Goal: Information Seeking & Learning: Check status

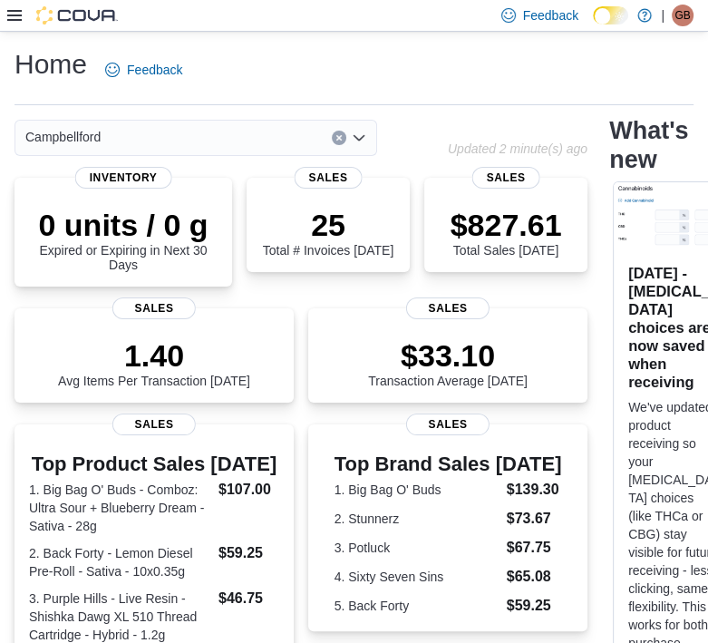
click at [19, 17] on icon at bounding box center [14, 15] width 15 height 15
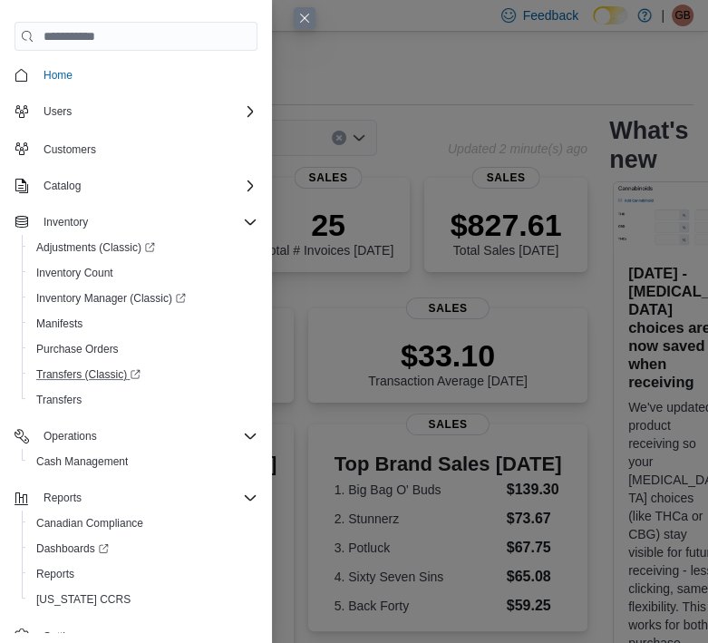
scroll to position [16, 0]
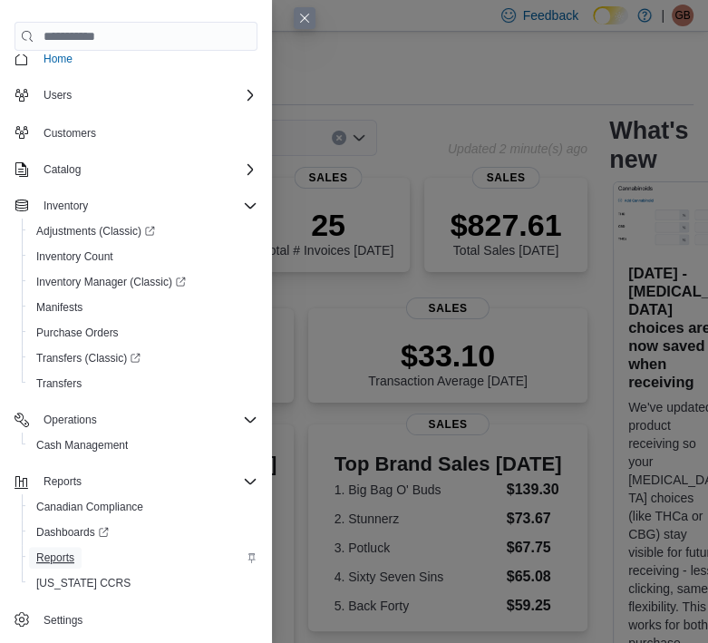
click at [68, 550] on span "Reports" at bounding box center [55, 557] width 38 height 15
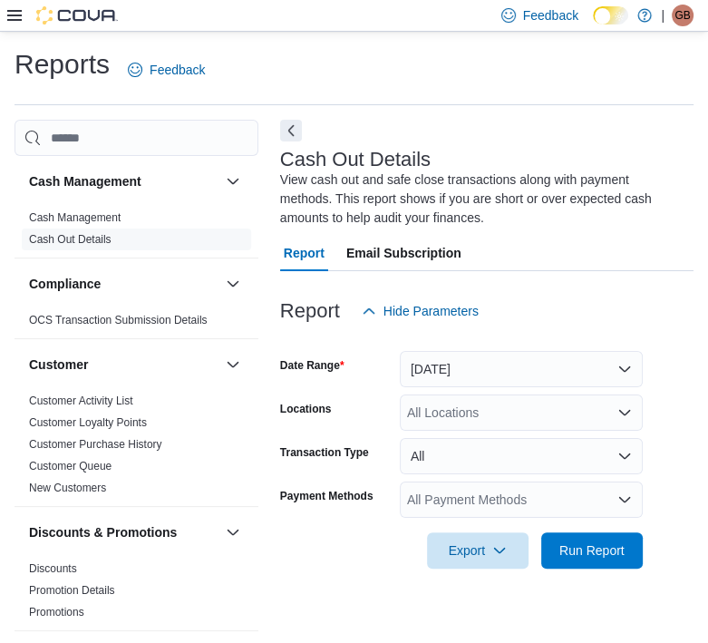
scroll to position [7, 0]
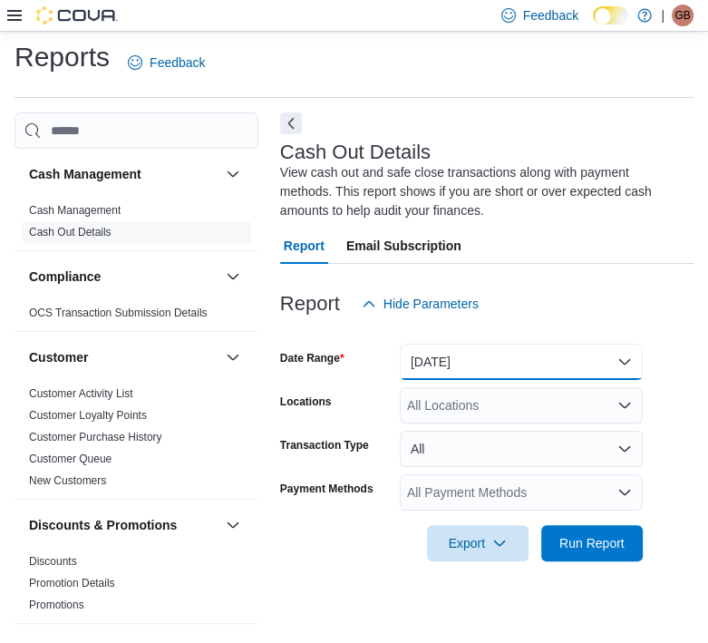
click at [571, 351] on button "Today" at bounding box center [521, 362] width 243 height 36
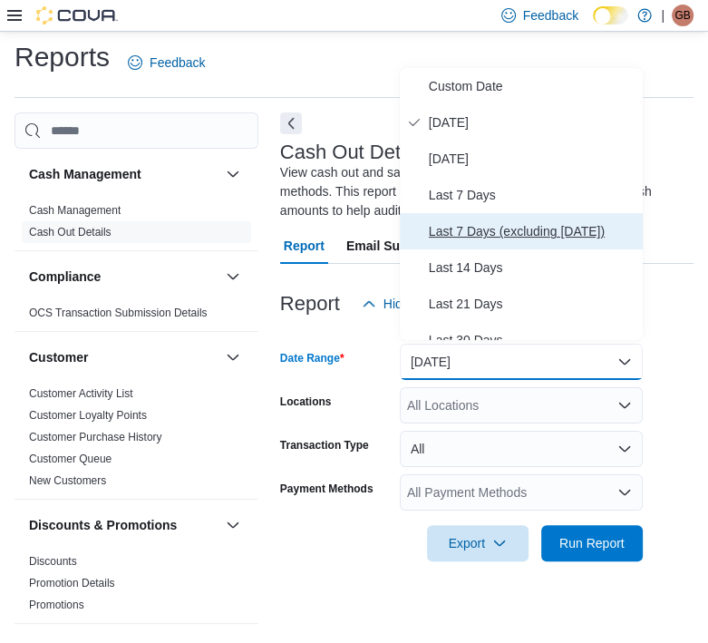
click at [466, 222] on span "Last 7 Days (excluding today)" at bounding box center [532, 231] width 207 height 22
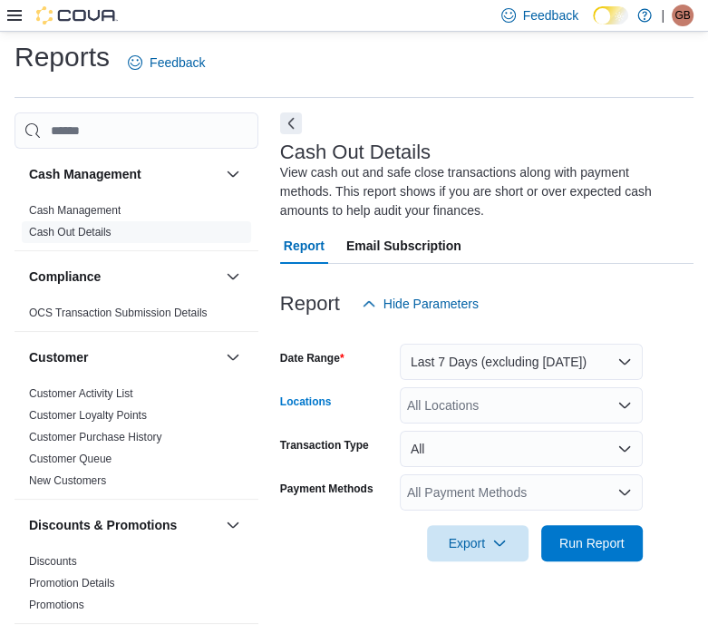
click at [505, 401] on div "All Locations" at bounding box center [521, 405] width 243 height 36
type input "****"
click at [494, 437] on span "Campbellford" at bounding box center [476, 432] width 75 height 18
click at [694, 474] on form "Date Range Last 7 Days (excluding today) Locations Campbellford Transaction Typ…" at bounding box center [486, 441] width 413 height 239
click at [525, 446] on button "All" at bounding box center [521, 449] width 243 height 36
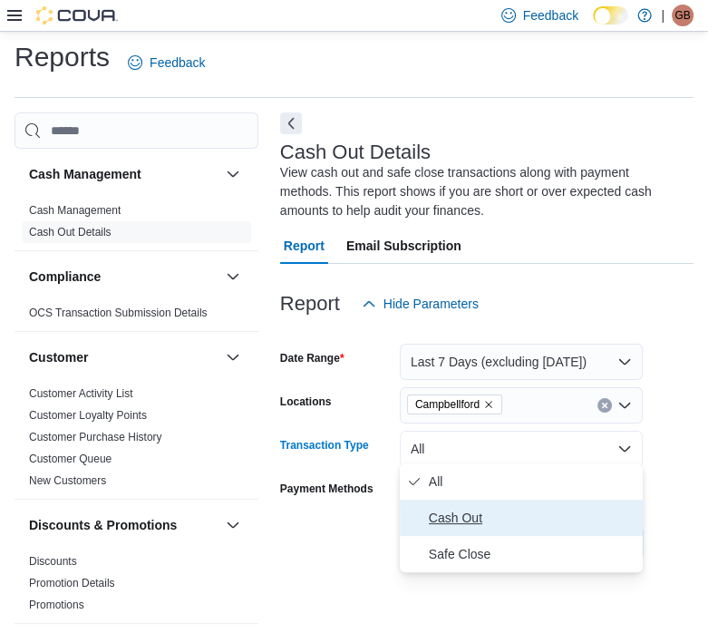
click at [489, 516] on span "Cash Out" at bounding box center [532, 518] width 207 height 22
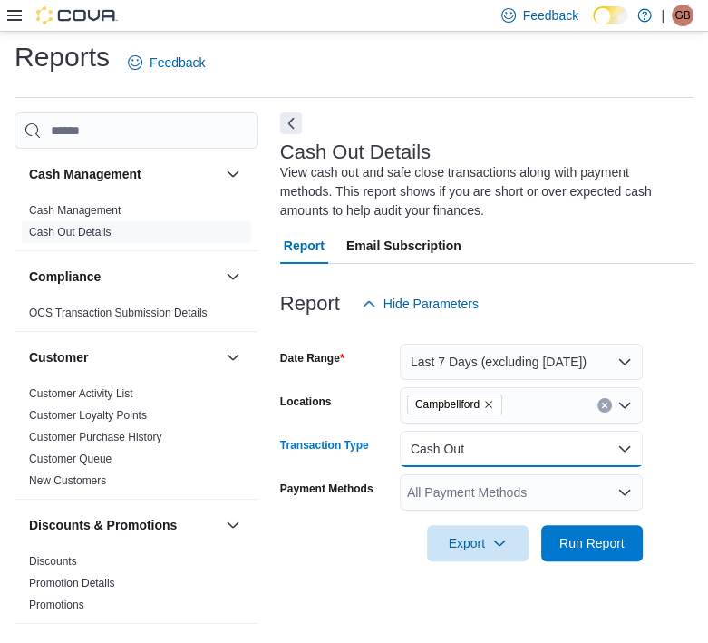
click at [517, 449] on button "Cash Out" at bounding box center [521, 449] width 243 height 36
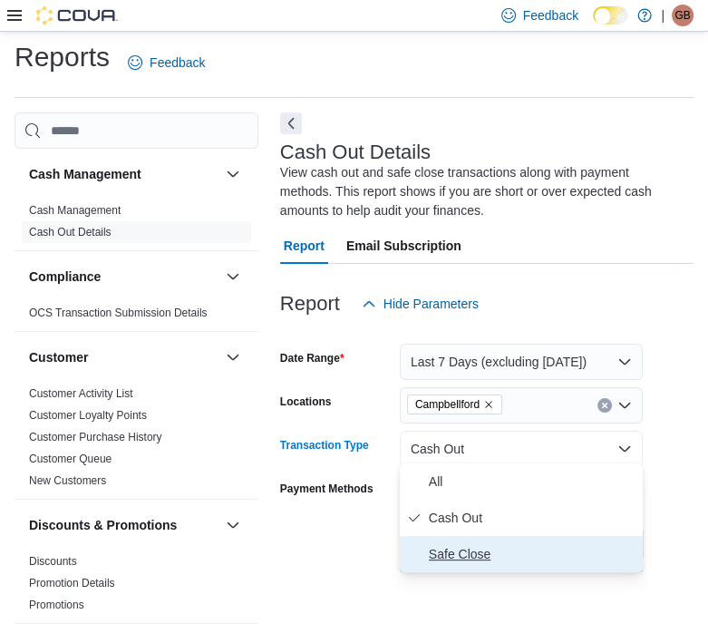
click at [499, 555] on span "Safe Close" at bounding box center [532, 554] width 207 height 22
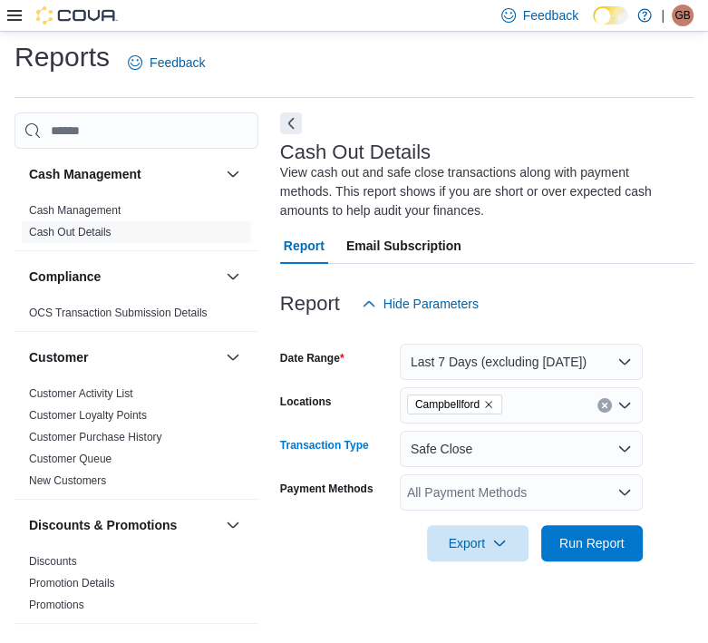
click at [626, 490] on icon "Open list of options" at bounding box center [624, 492] width 11 height 5
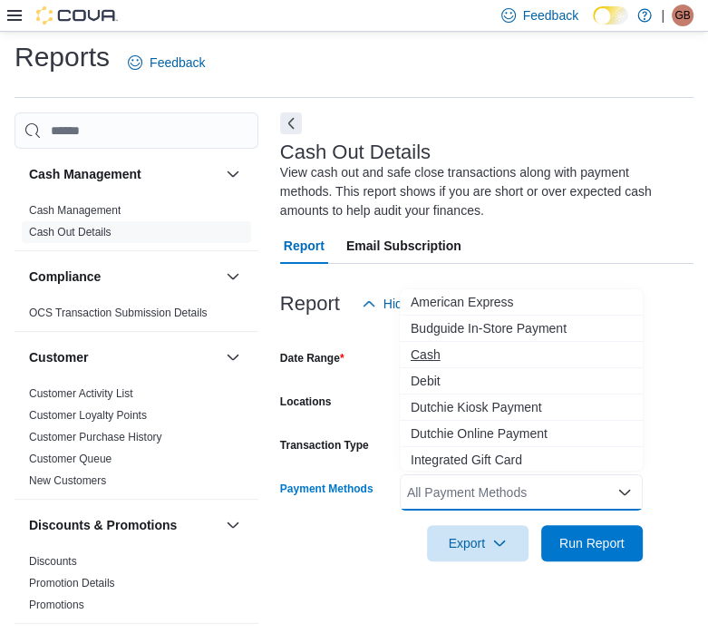
click at [488, 348] on span "Cash" at bounding box center [521, 354] width 221 height 18
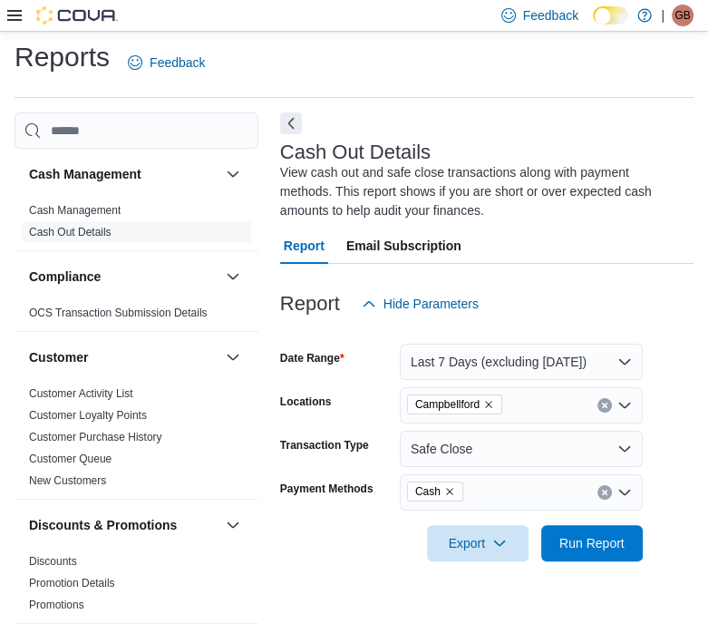
click at [678, 422] on form "Date Range Last 7 Days (excluding today) Locations Campbellford Transaction Typ…" at bounding box center [486, 441] width 413 height 239
click at [564, 547] on span "Run Report" at bounding box center [592, 542] width 80 height 36
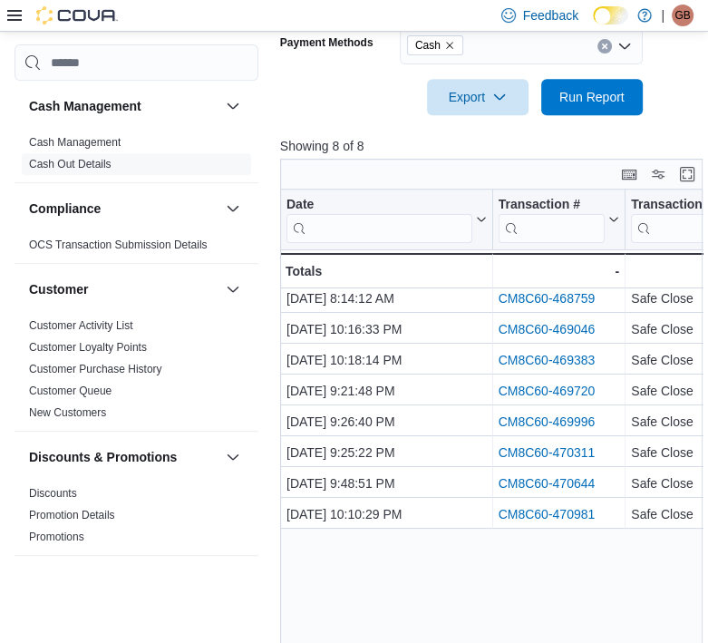
scroll to position [455, 0]
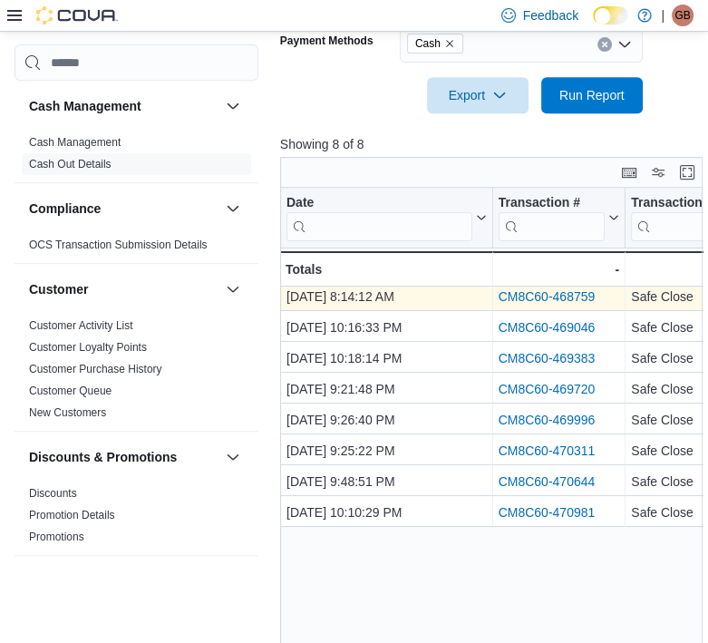
click at [528, 294] on link "CM8C60-468759" at bounding box center [546, 297] width 97 height 15
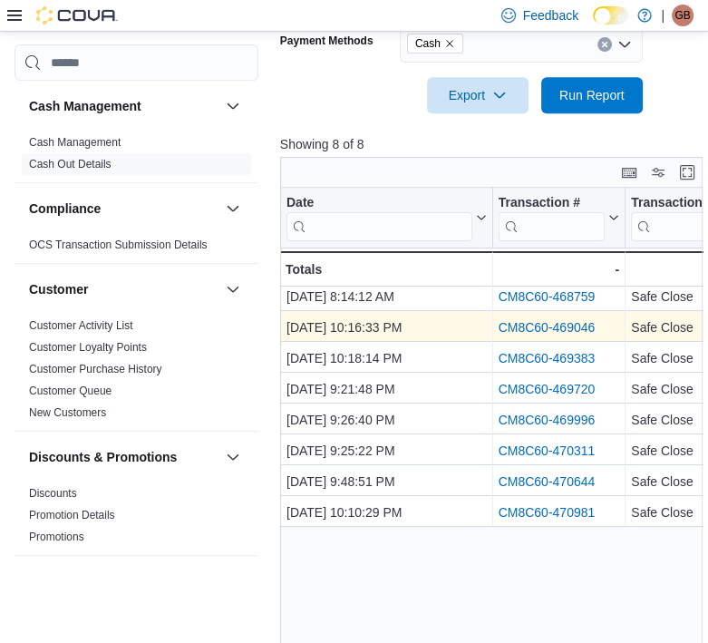
click at [520, 322] on link "CM8C60-469046" at bounding box center [546, 328] width 97 height 15
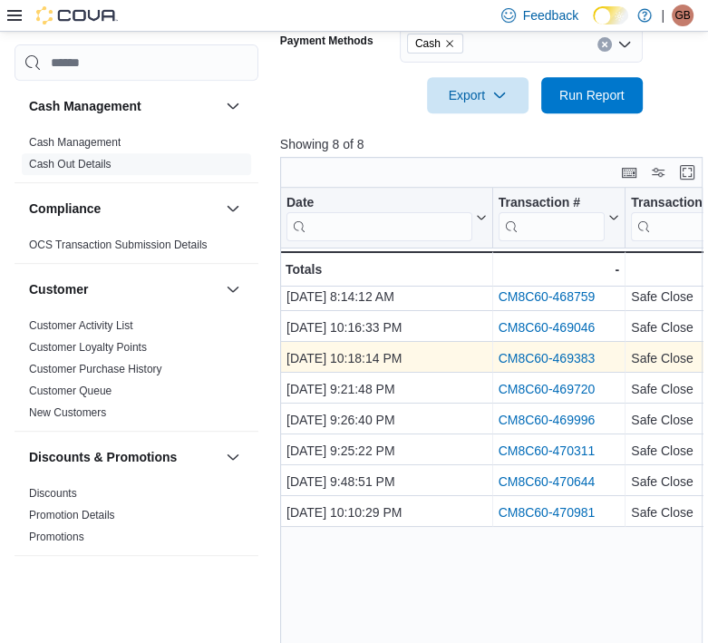
click at [507, 352] on link "CM8C60-469383" at bounding box center [546, 359] width 97 height 15
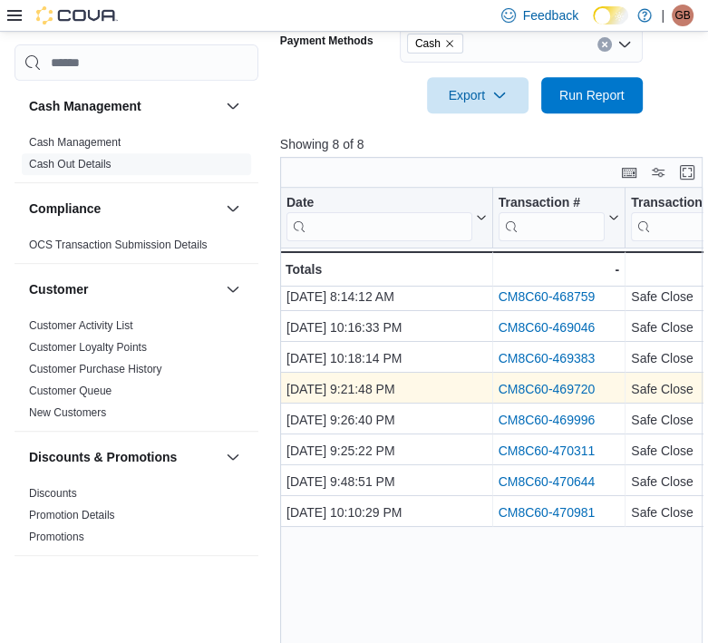
click at [533, 391] on div "CM8C60-469720" at bounding box center [558, 390] width 121 height 22
click at [529, 383] on link "CM8C60-469720" at bounding box center [546, 390] width 97 height 15
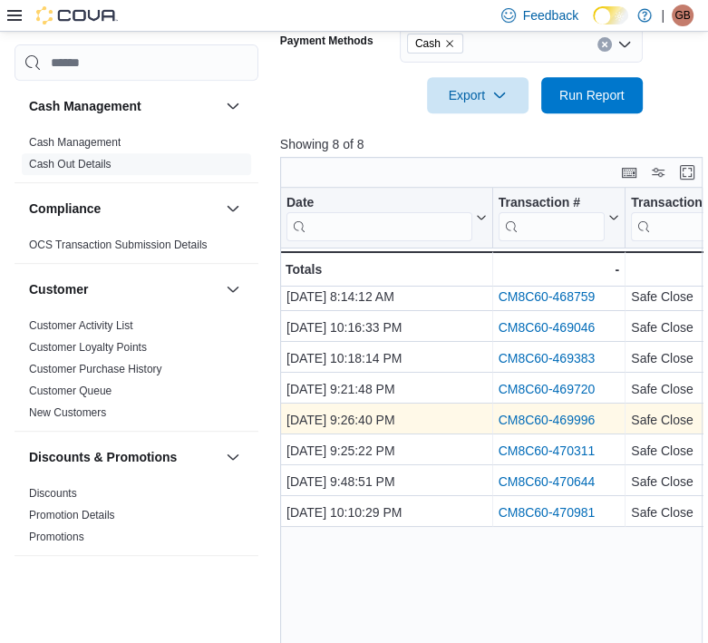
click at [553, 413] on link "CM8C60-469996" at bounding box center [546, 420] width 97 height 15
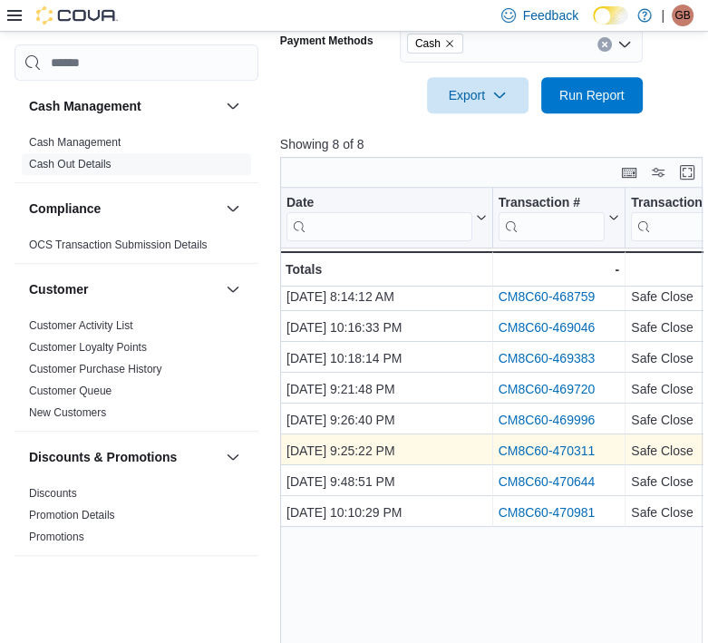
click at [539, 448] on link "CM8C60-470311" at bounding box center [546, 451] width 97 height 15
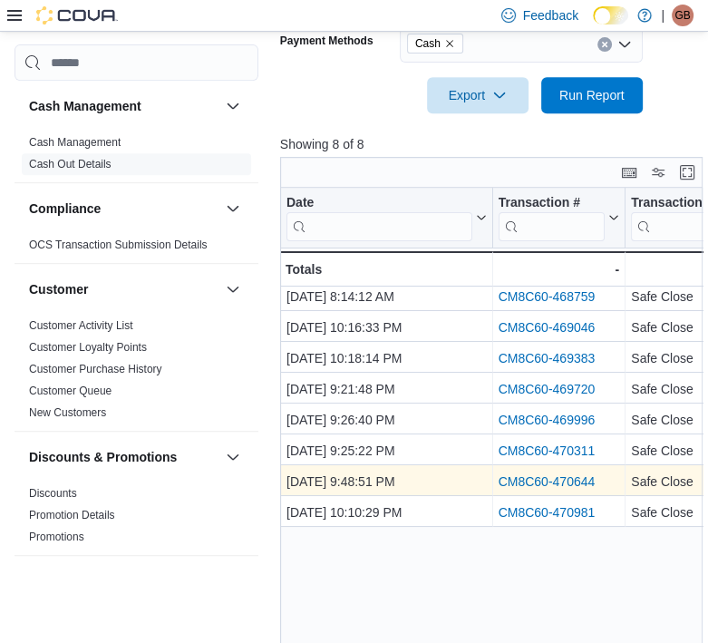
click at [559, 475] on link "CM8C60-470644" at bounding box center [546, 482] width 97 height 15
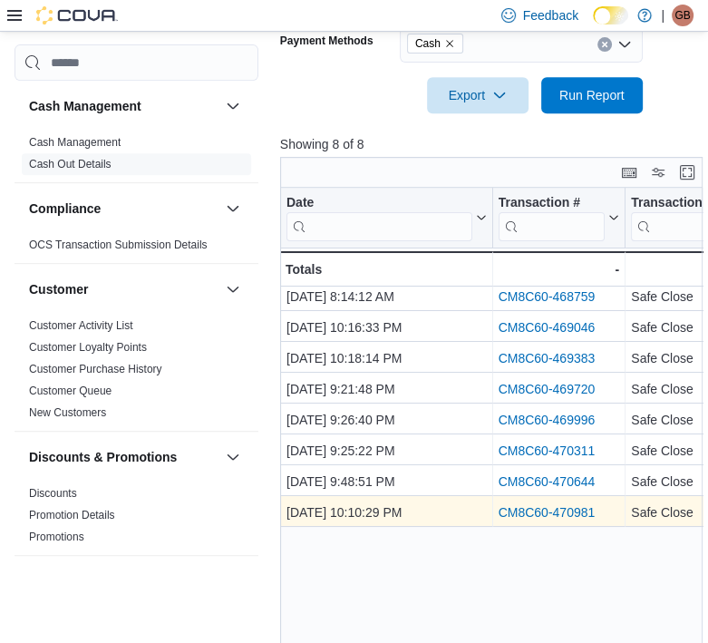
click at [534, 507] on link "CM8C60-470981" at bounding box center [546, 513] width 97 height 15
